Goal: Transaction & Acquisition: Book appointment/travel/reservation

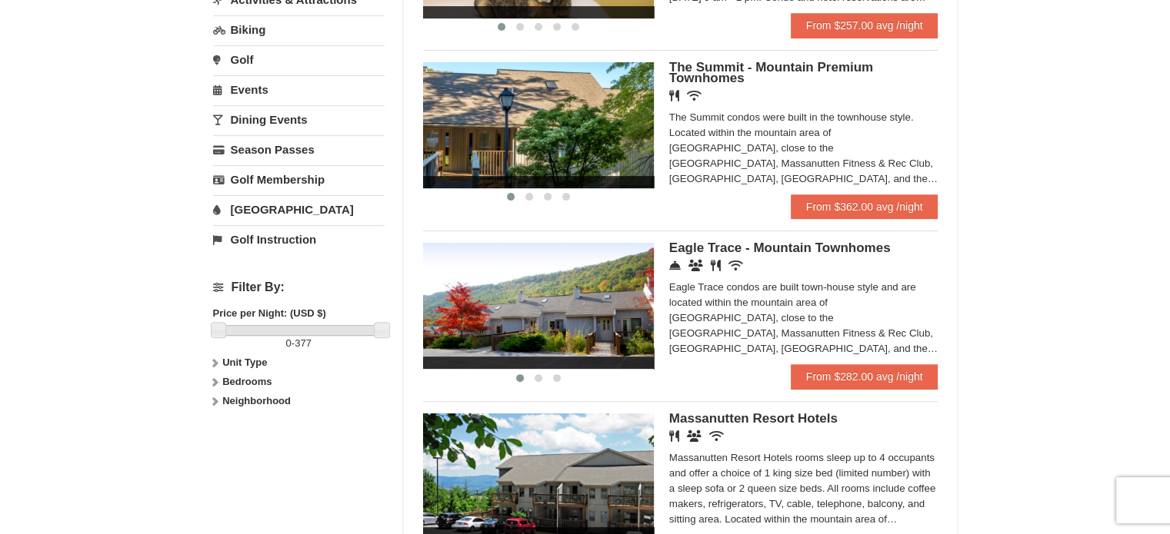
scroll to position [457, 0]
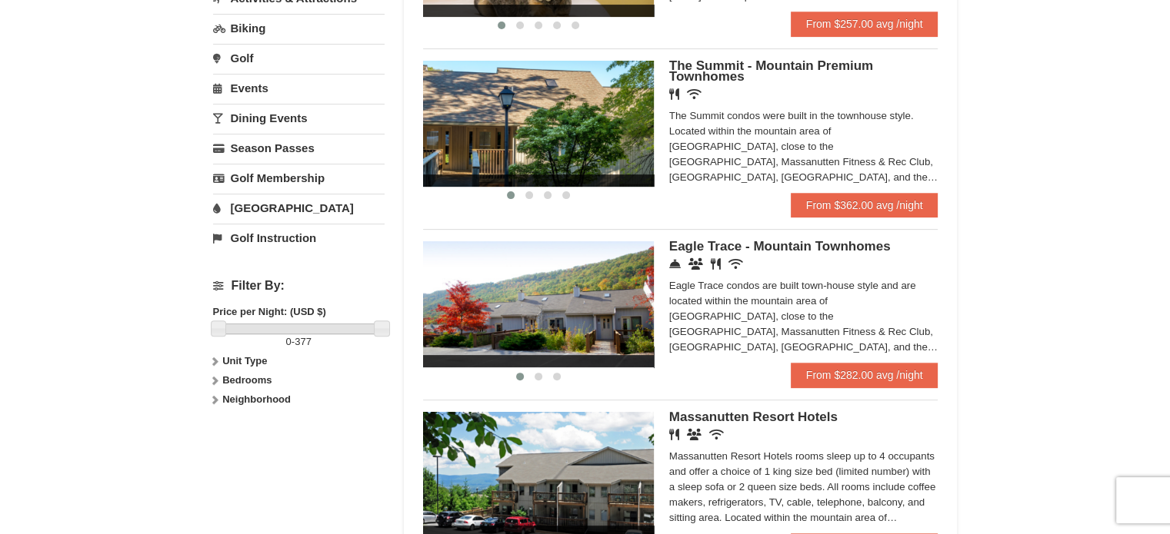
click at [210, 360] on icon at bounding box center [214, 361] width 11 height 11
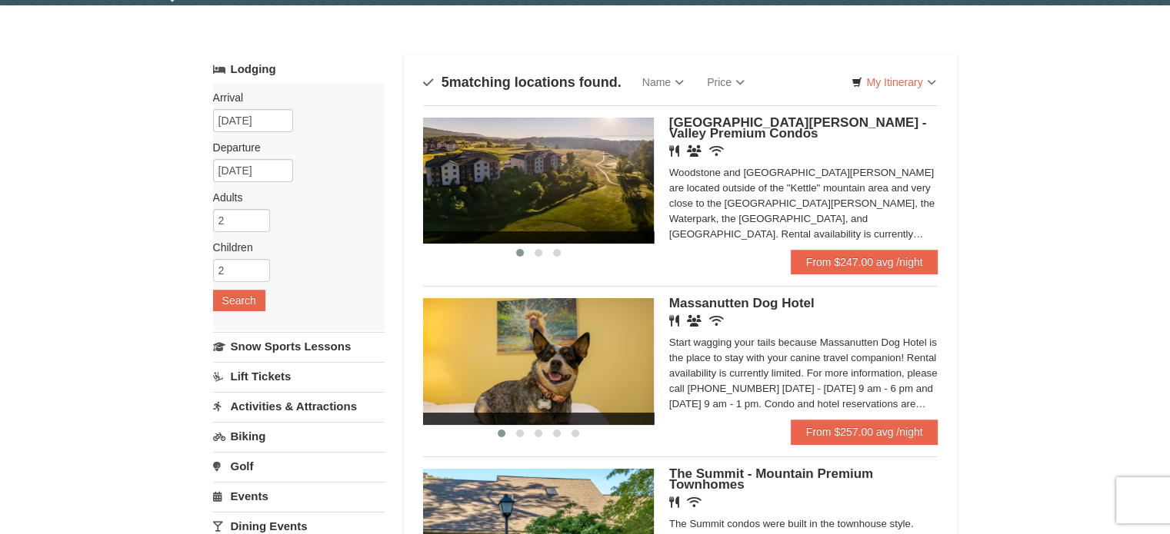
scroll to position [0, 0]
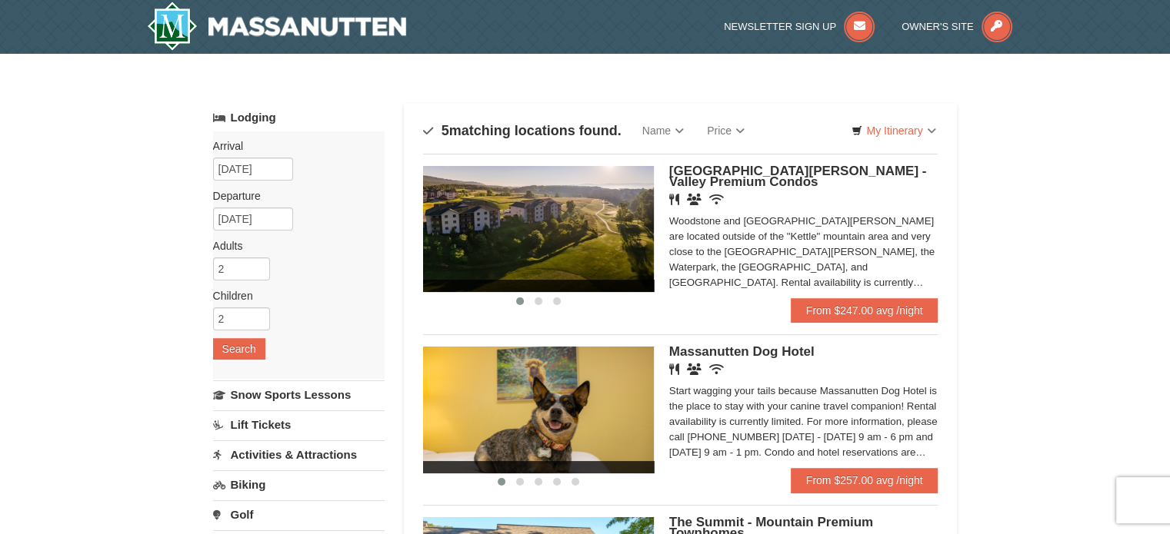
click at [581, 406] on img at bounding box center [538, 410] width 231 height 126
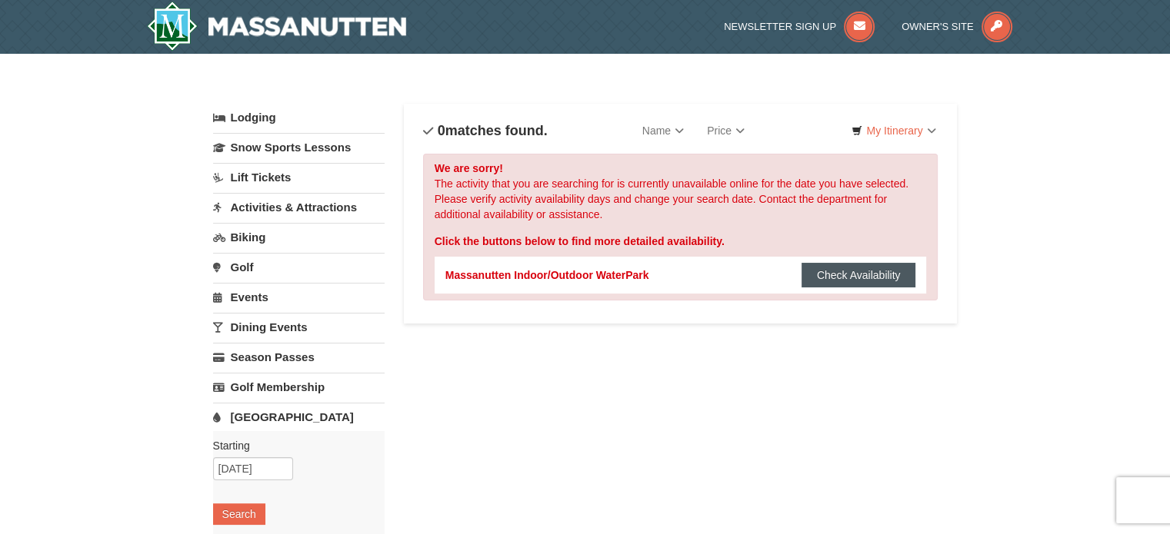
click at [836, 271] on button "Check Availability" at bounding box center [858, 275] width 115 height 25
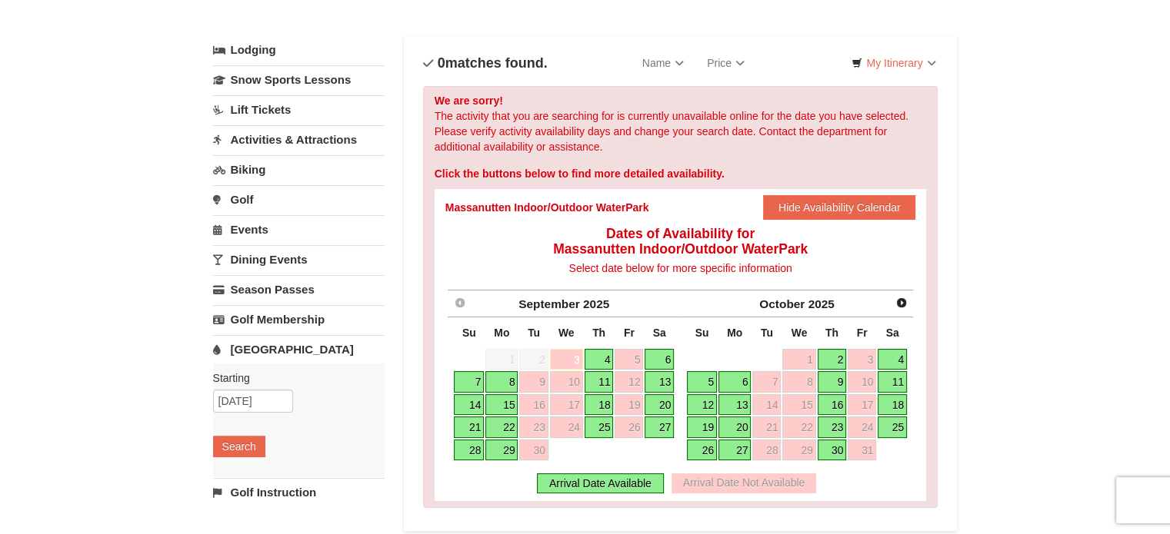
scroll to position [68, 0]
click at [901, 295] on link "Next" at bounding box center [901, 302] width 23 height 23
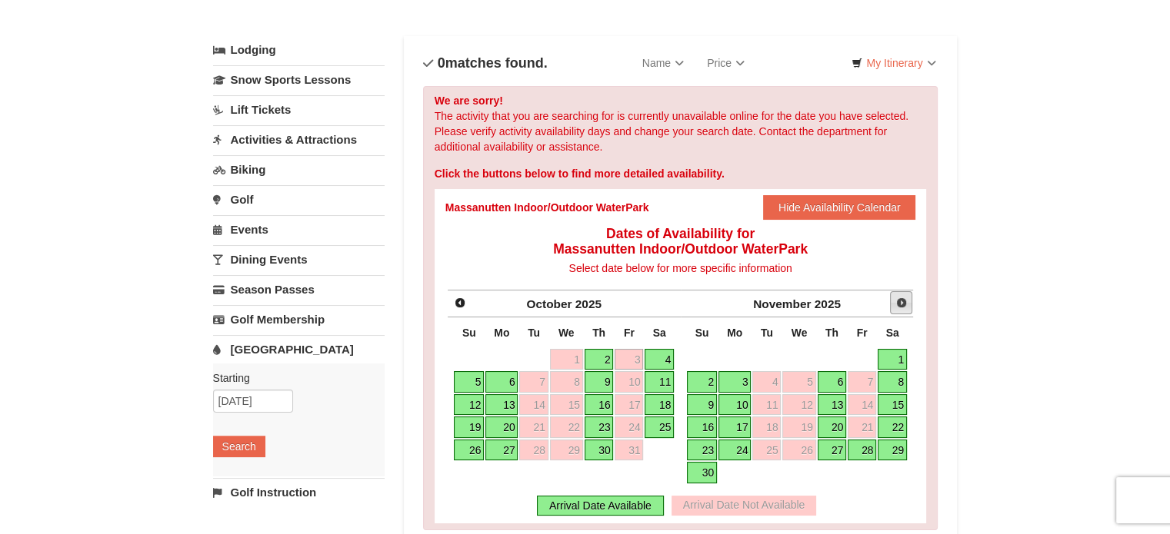
click at [903, 299] on span "Next" at bounding box center [901, 303] width 12 height 12
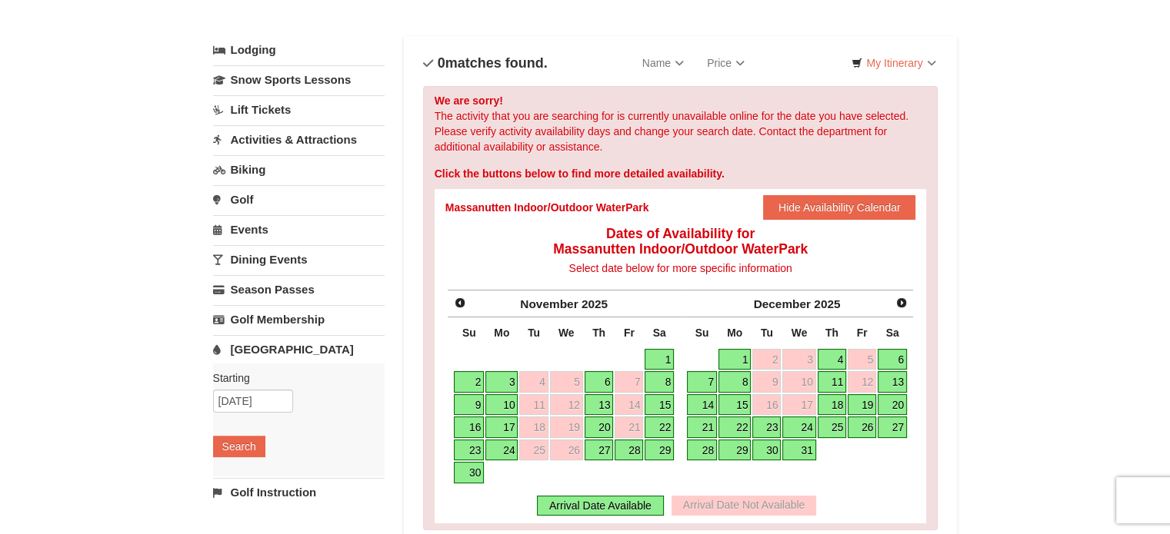
click at [775, 449] on link "30" at bounding box center [766, 451] width 28 height 22
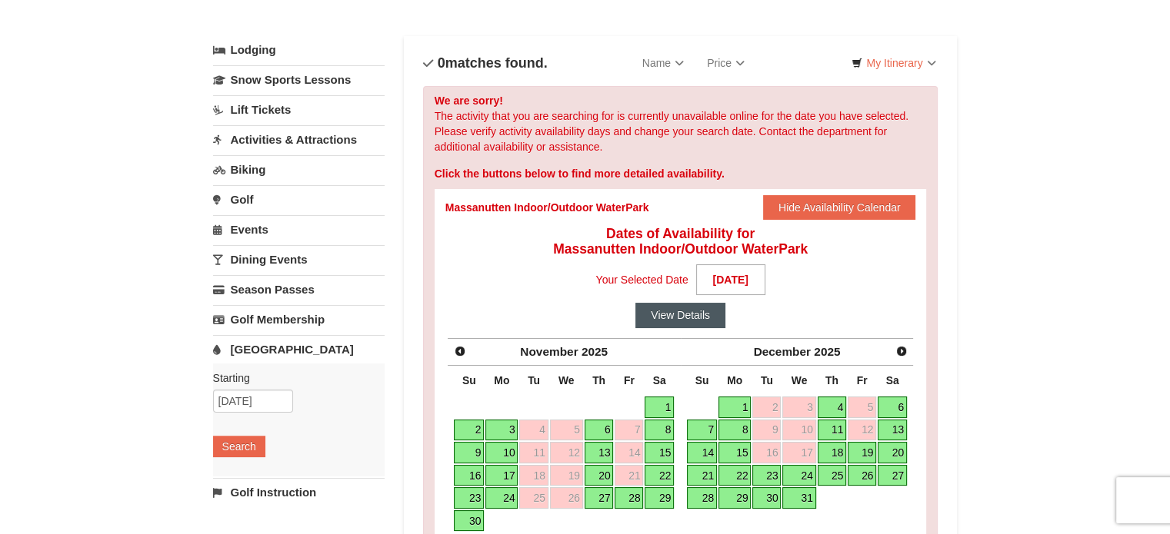
click at [675, 311] on button "View Details" at bounding box center [680, 315] width 90 height 25
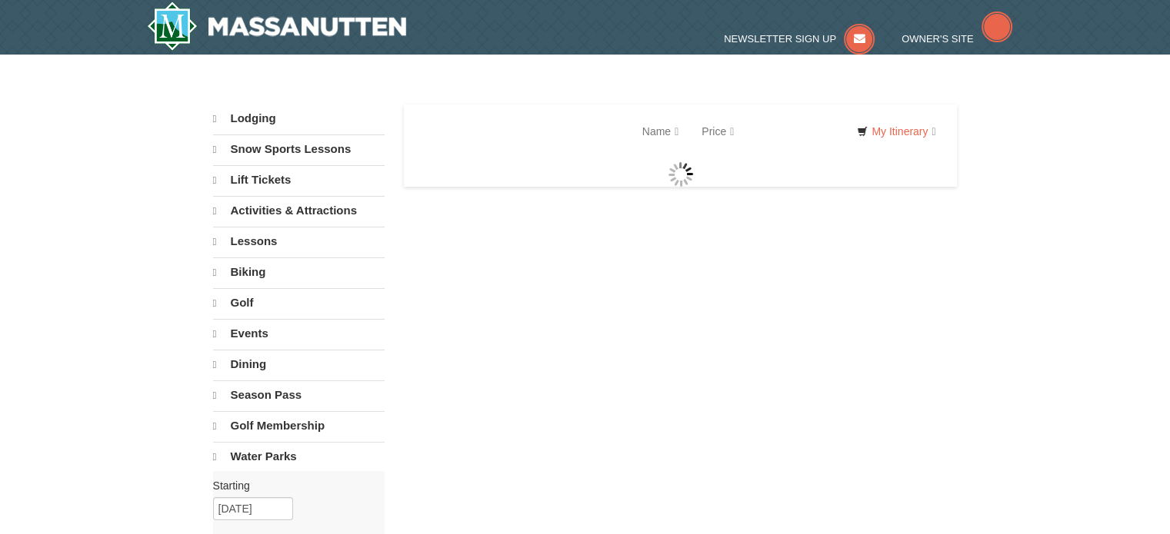
select select "9"
